Goal: Task Accomplishment & Management: Manage account settings

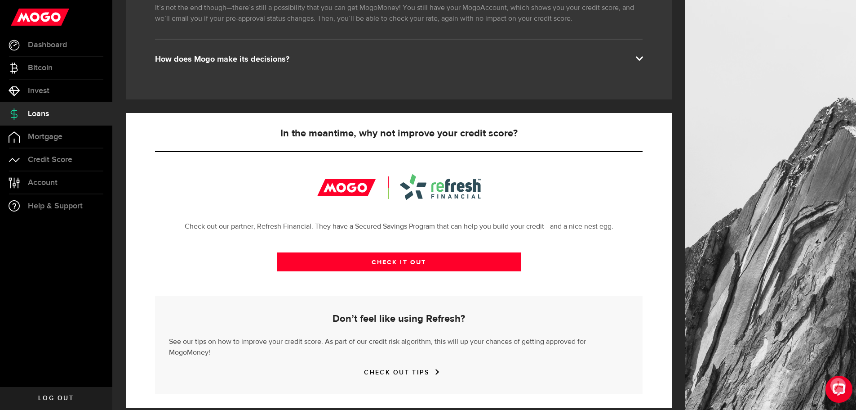
scroll to position [197, 0]
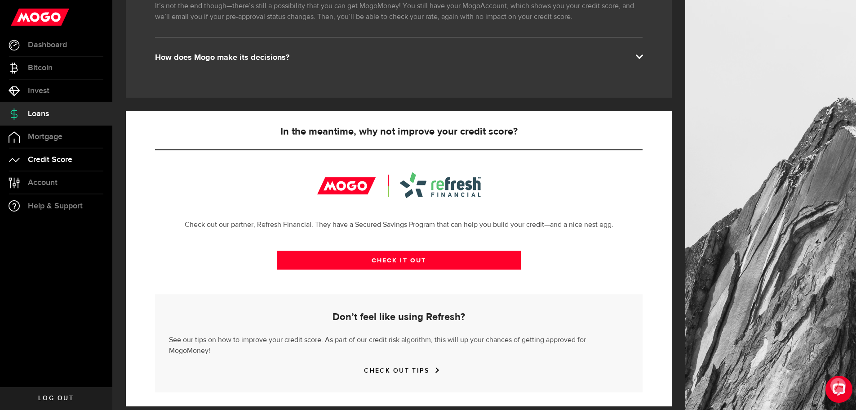
click at [50, 164] on link "Credit Score" at bounding box center [56, 159] width 112 height 22
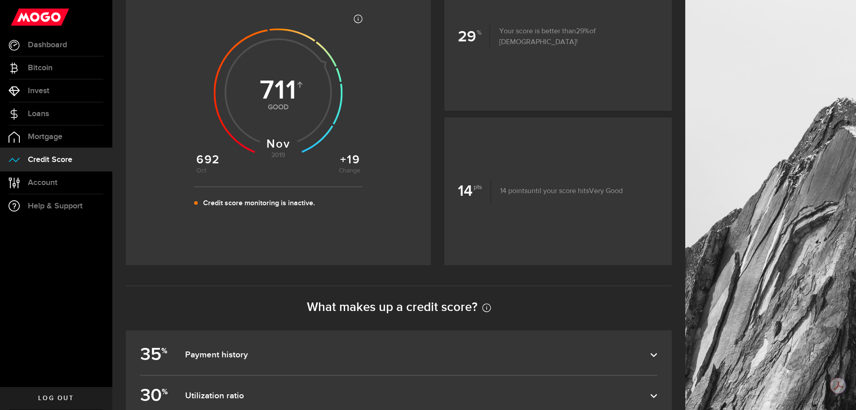
scroll to position [180, 0]
click at [40, 177] on link "Account Compte" at bounding box center [56, 182] width 112 height 22
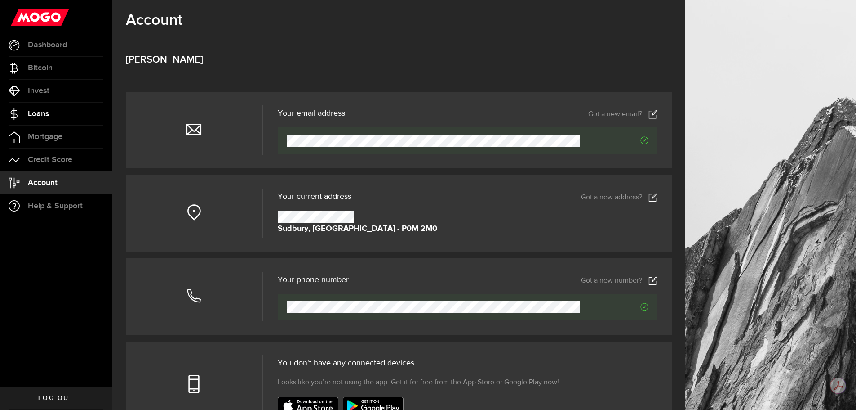
click at [47, 110] on span "Loans" at bounding box center [38, 114] width 21 height 8
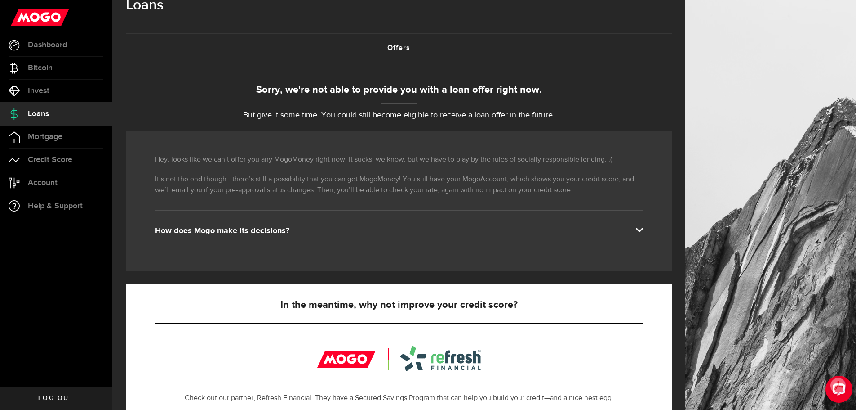
scroll to position [45, 0]
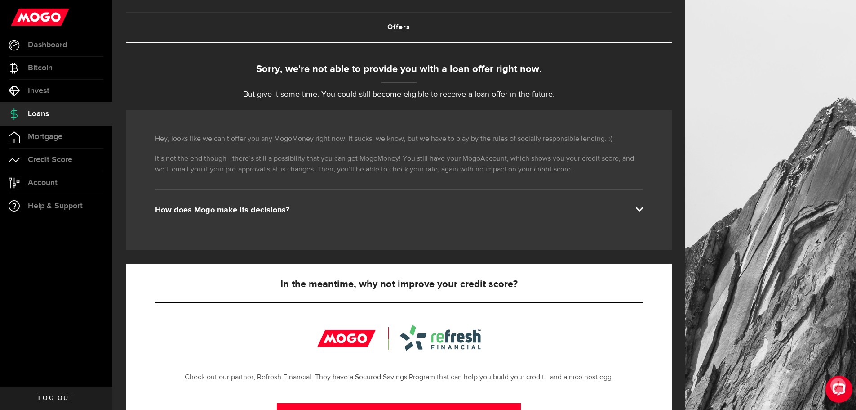
click at [655, 205] on div "Hey, looks like we can’t offer you any MogoMoney right now. It sucks, we know, …" at bounding box center [399, 180] width 546 height 140
click at [643, 209] on span at bounding box center [639, 208] width 7 height 7
click at [643, 206] on span at bounding box center [639, 208] width 7 height 7
click at [186, 206] on div "How does Mogo make its decisions?" at bounding box center [399, 210] width 488 height 11
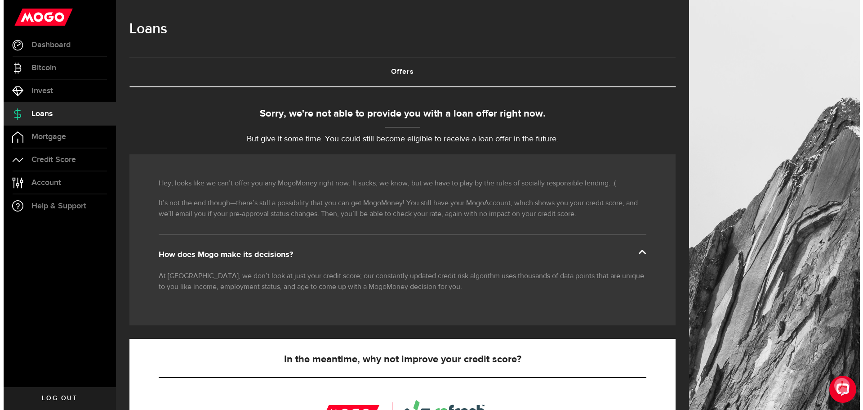
scroll to position [0, 0]
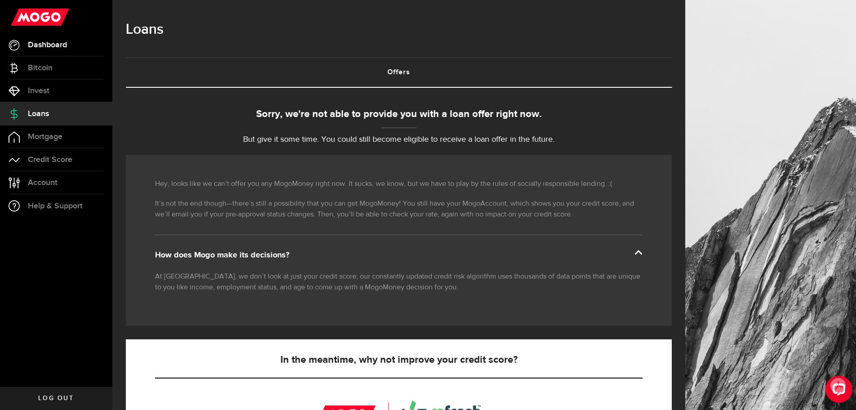
click at [50, 46] on span "Dashboard" at bounding box center [47, 45] width 39 height 8
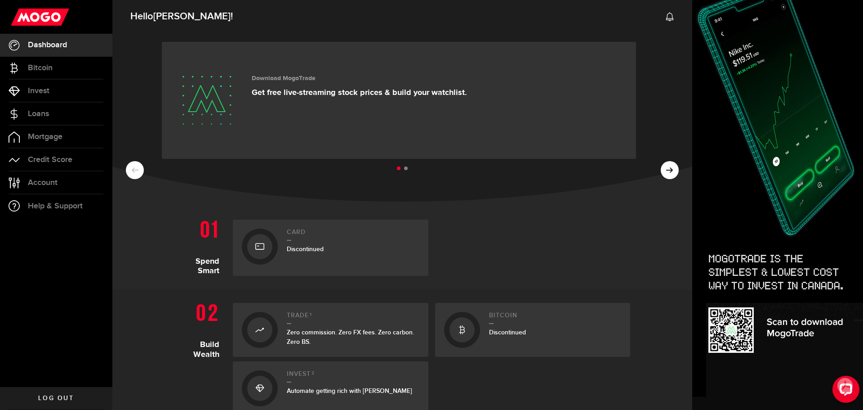
click at [287, 247] on span "Discontinued" at bounding box center [305, 249] width 37 height 8
click at [665, 169] on ul at bounding box center [402, 169] width 553 height 12
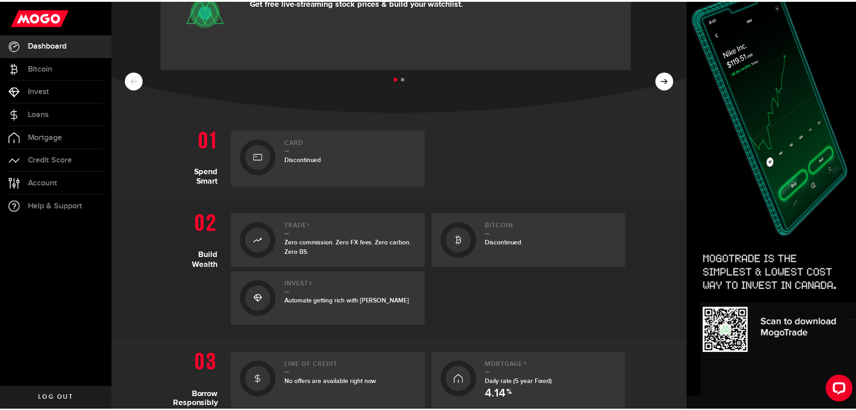
scroll to position [225, 0]
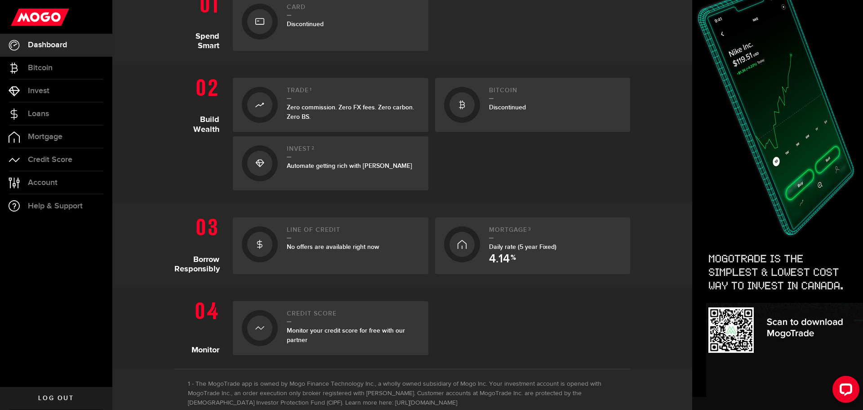
click at [295, 236] on h2 "Line of credit" at bounding box center [353, 232] width 133 height 12
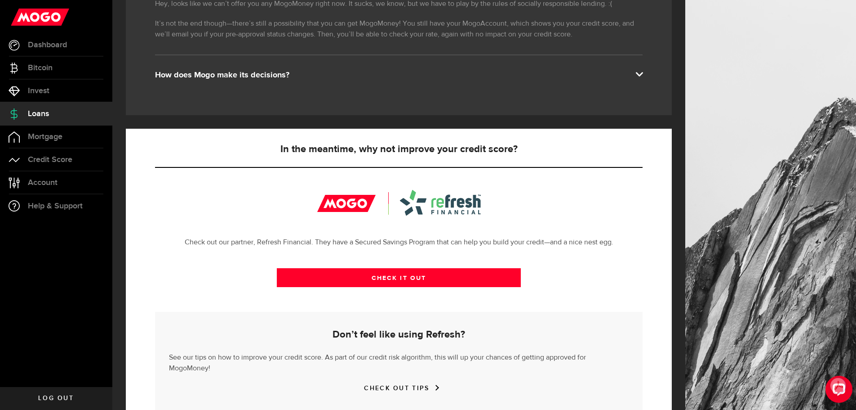
scroll to position [197, 0]
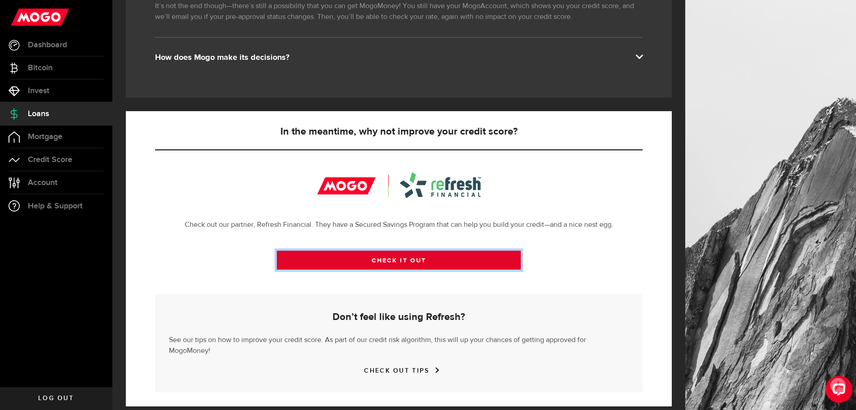
click at [414, 266] on link "CHECK IT OUT" at bounding box center [399, 259] width 244 height 19
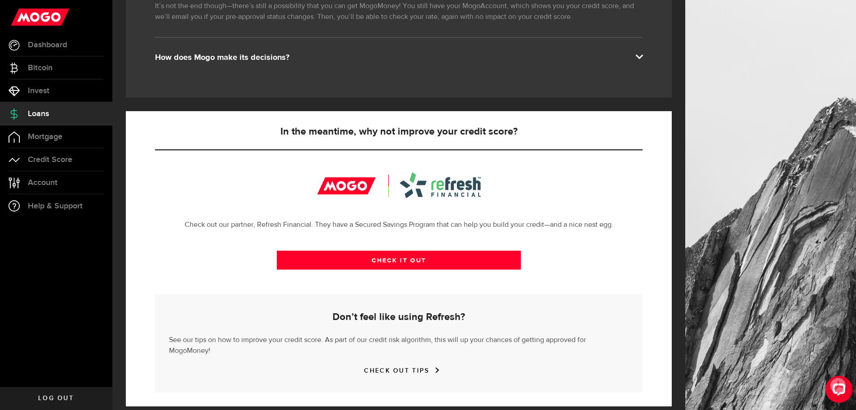
click at [36, 21] on use at bounding box center [40, 17] width 58 height 17
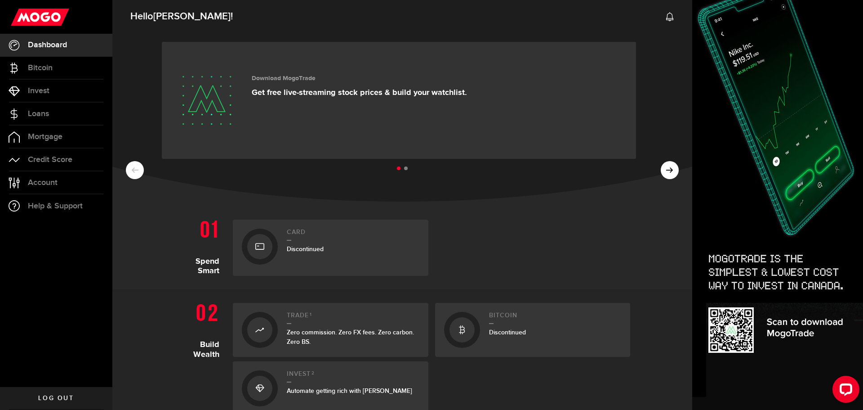
click at [664, 170] on ul at bounding box center [402, 169] width 553 height 12
click at [660, 168] on ul at bounding box center [402, 169] width 553 height 12
click at [663, 166] on ul at bounding box center [402, 169] width 553 height 12
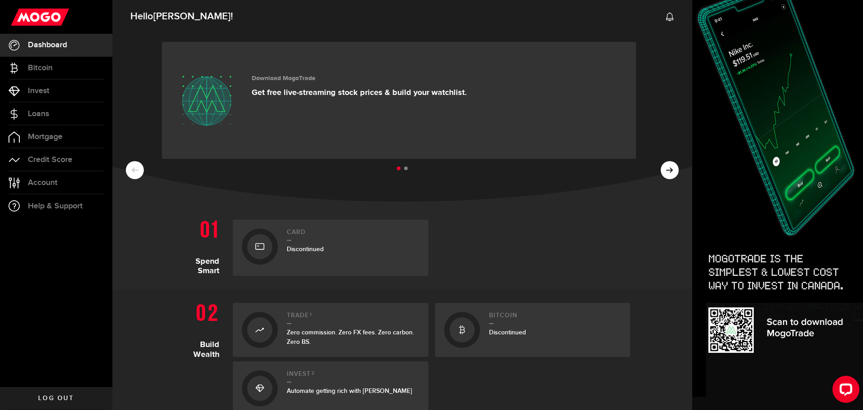
click at [404, 109] on div "Download MogoTrade Get free live-streaming stock prices & build your watchlist." at bounding box center [359, 100] width 215 height 63
click at [46, 89] on span "Invest" at bounding box center [39, 91] width 22 height 8
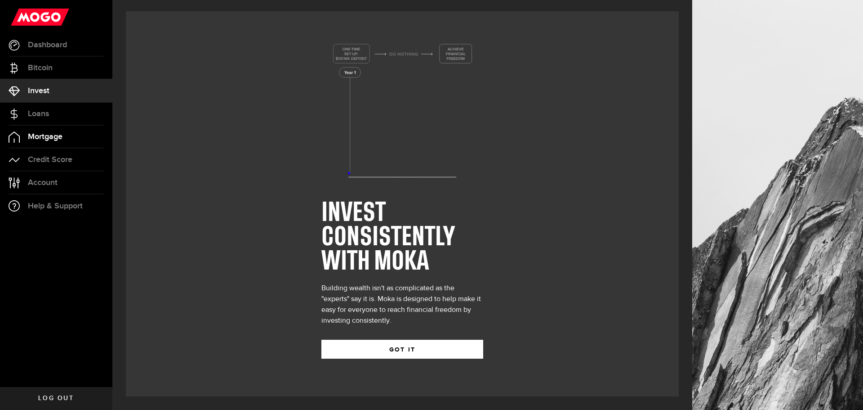
click at [48, 135] on span "Mortgage" at bounding box center [45, 137] width 35 height 8
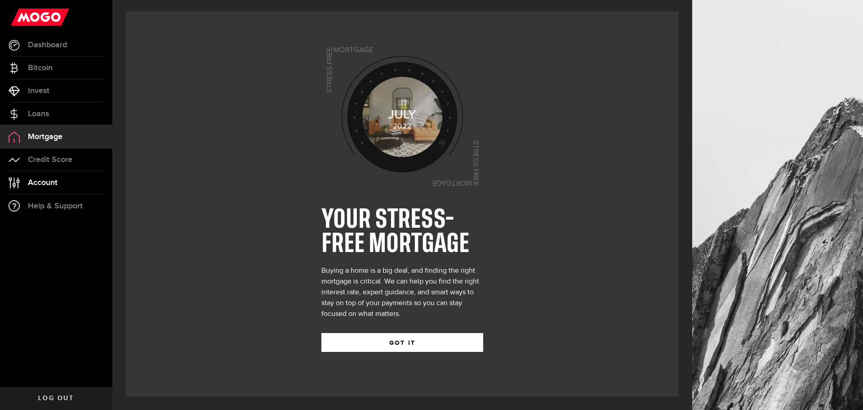
click at [50, 182] on span "Account" at bounding box center [43, 182] width 30 height 8
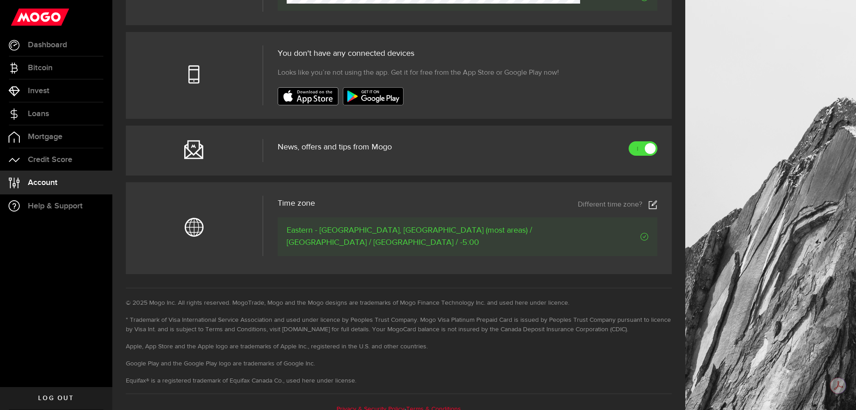
scroll to position [315, 0]
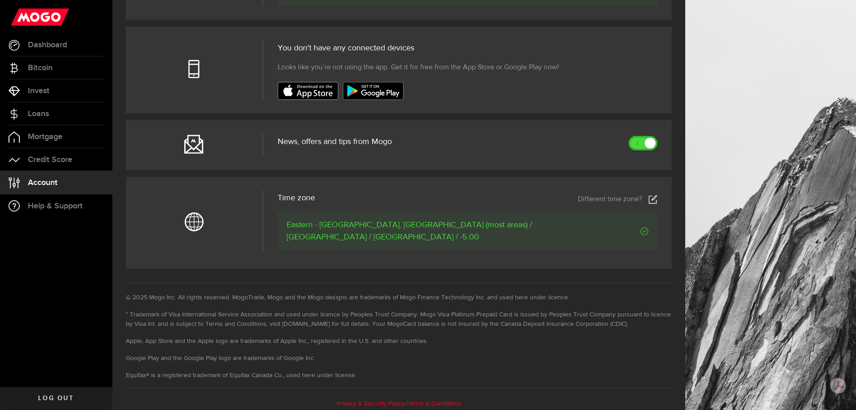
click at [644, 138] on link at bounding box center [643, 143] width 29 height 14
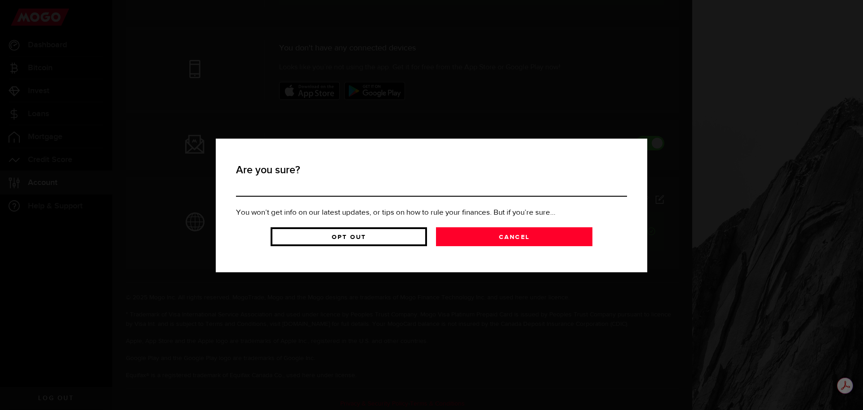
click at [339, 236] on link "Opt Out" at bounding box center [349, 236] width 156 height 19
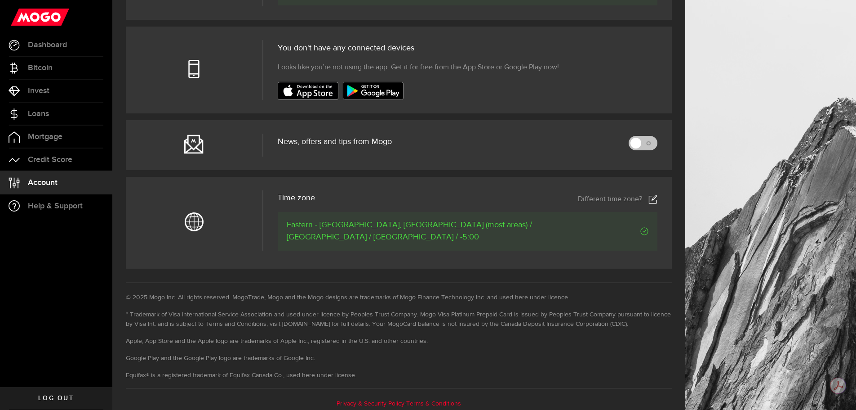
scroll to position [319, 0]
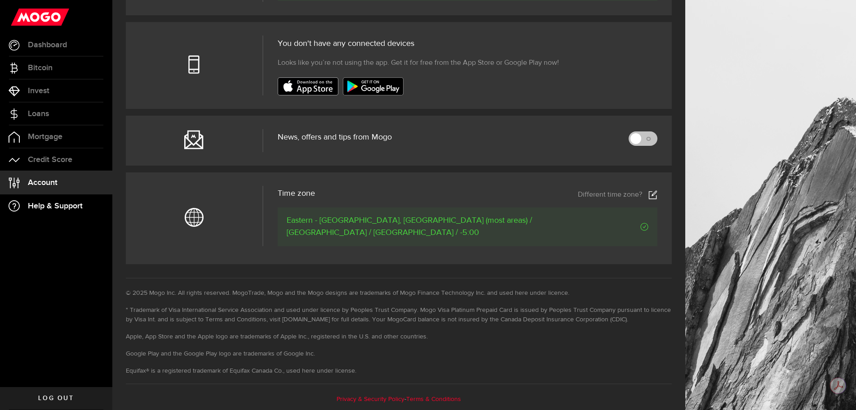
click at [57, 203] on span "Help & Support" at bounding box center [55, 206] width 55 height 8
click at [44, 160] on span "Credit Score" at bounding box center [50, 160] width 45 height 8
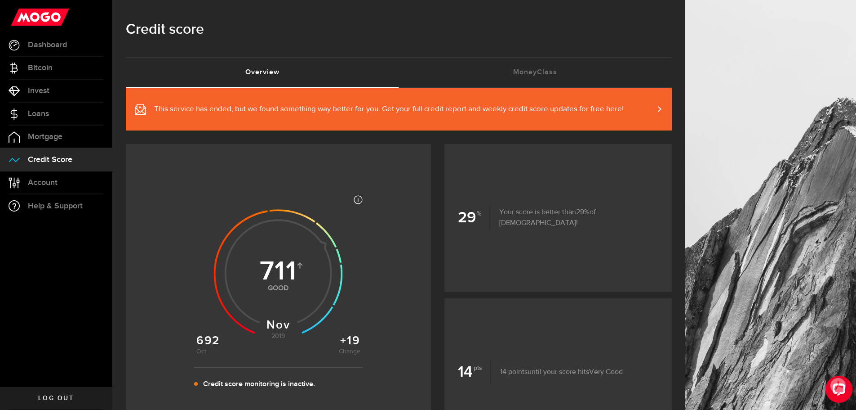
click at [415, 117] on span "This service has ended, but we found something way better for you. Get your ful…" at bounding box center [379, 109] width 489 height 20
